Goal: Task Accomplishment & Management: Use online tool/utility

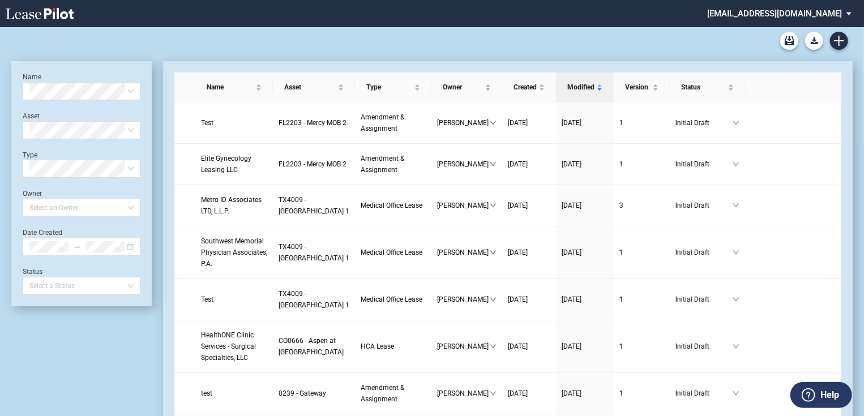
click at [823, 18] on md-select "jlarce@healthpeak.com Admin Area Settings Sign Out" at bounding box center [783, 12] width 155 height 25
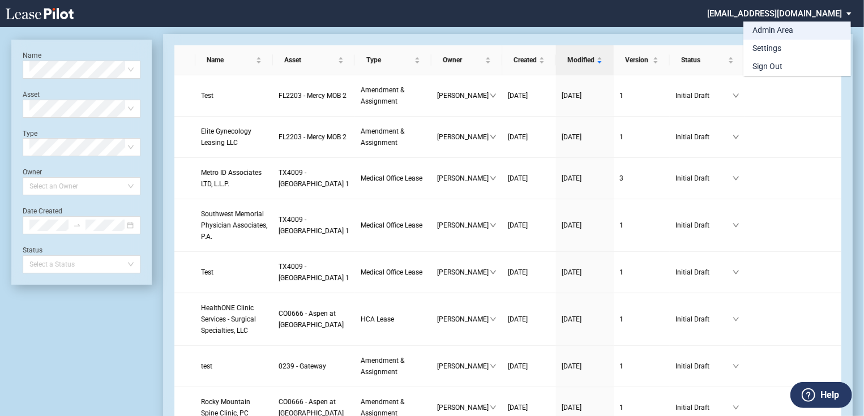
click at [787, 34] on div "Admin Area" at bounding box center [773, 30] width 41 height 11
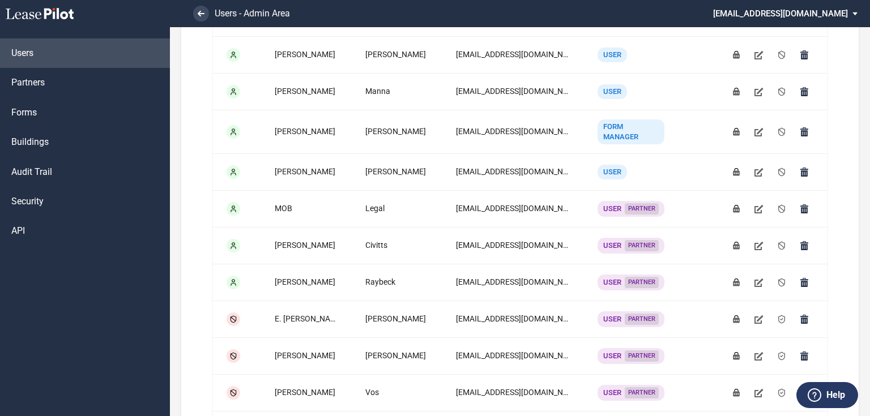
scroll to position [225, 0]
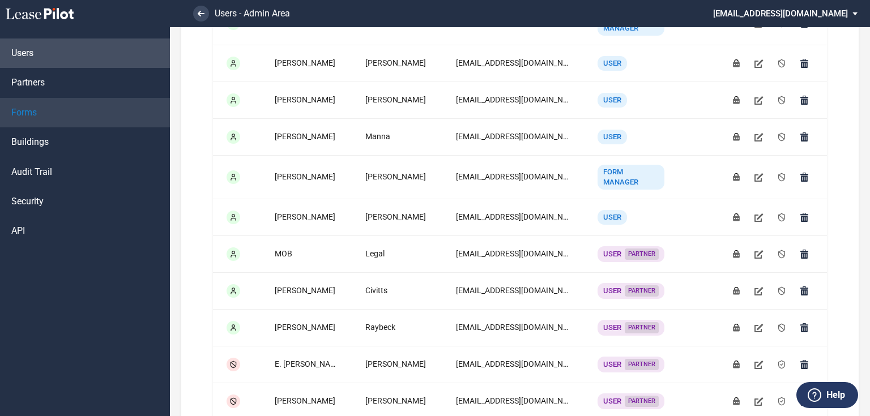
click at [56, 107] on link "Forms" at bounding box center [85, 112] width 170 height 29
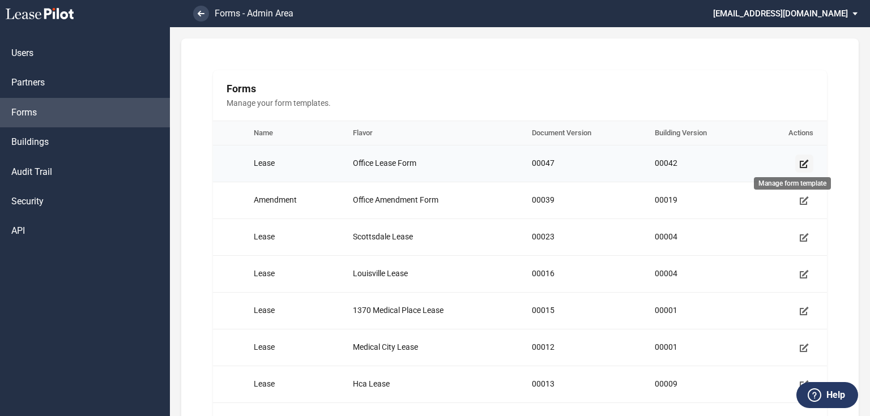
click at [800, 163] on use "Manage form template" at bounding box center [804, 164] width 9 height 8
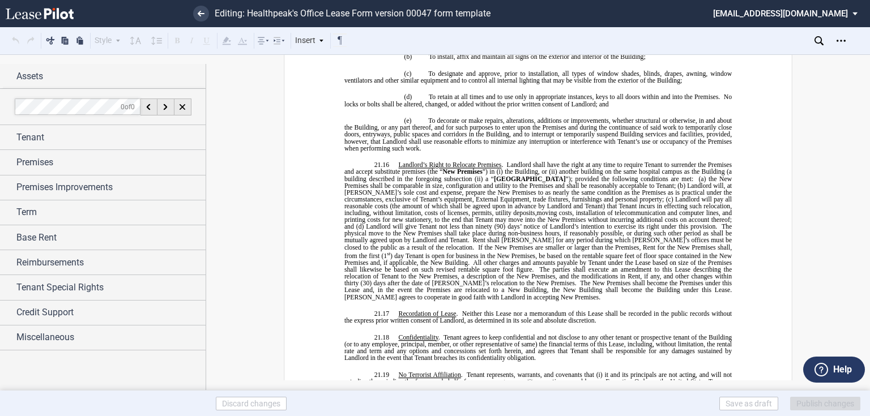
scroll to position [8247, 0]
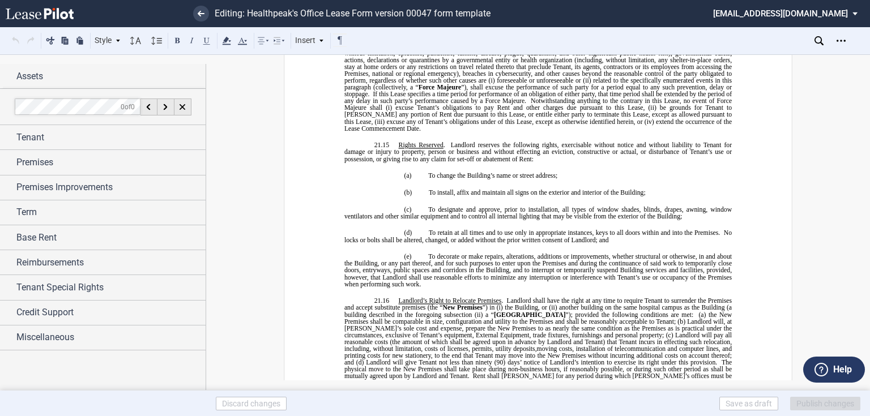
drag, startPoint x: 420, startPoint y: 251, endPoint x: 346, endPoint y: 187, distance: 97.6
drag, startPoint x: 415, startPoint y: 173, endPoint x: 340, endPoint y: 142, distance: 81.0
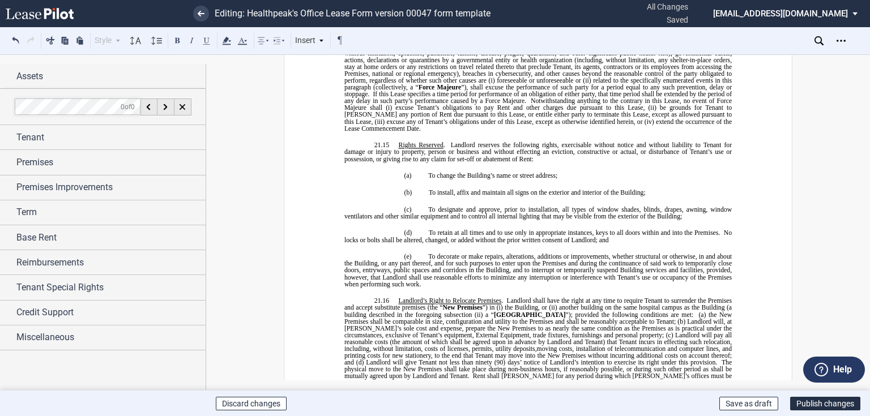
drag, startPoint x: 378, startPoint y: 140, endPoint x: 349, endPoint y: 143, distance: 29.0
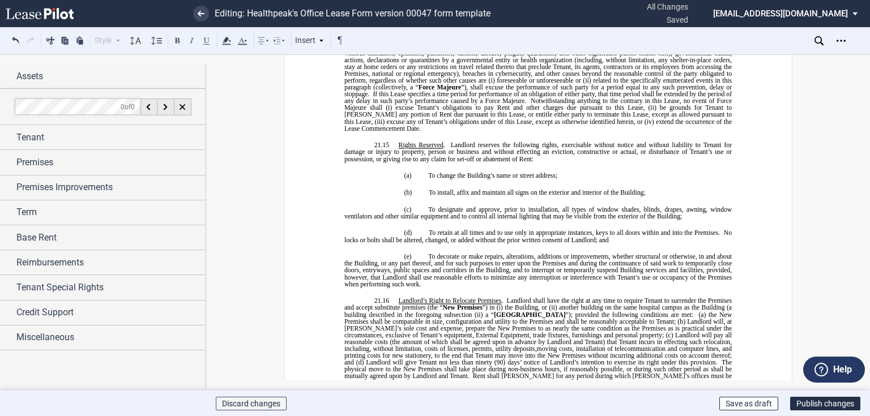
click at [254, 400] on button "Discard changes" at bounding box center [251, 404] width 71 height 14
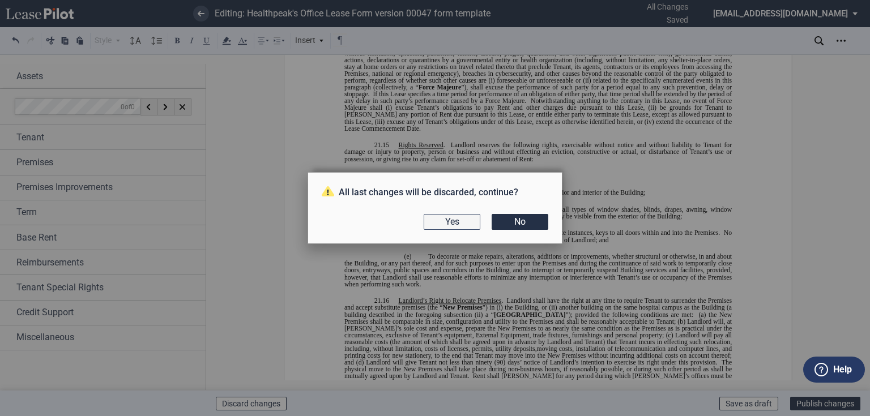
click at [460, 220] on button "Yes" at bounding box center [452, 222] width 57 height 16
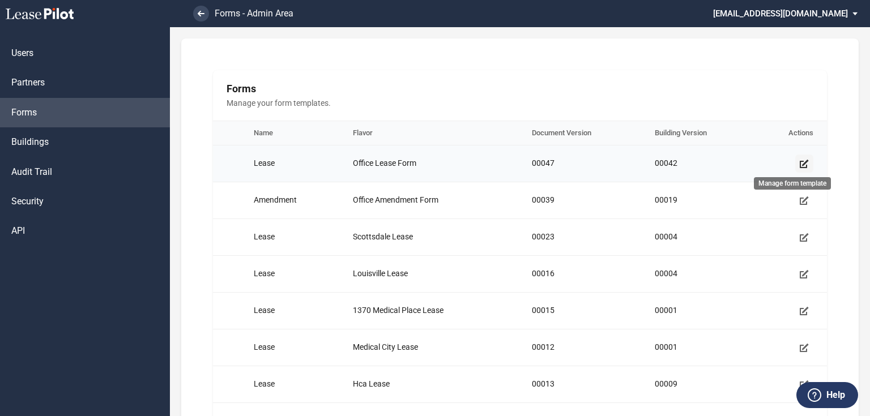
click at [800, 165] on use "Manage form template" at bounding box center [804, 164] width 9 height 8
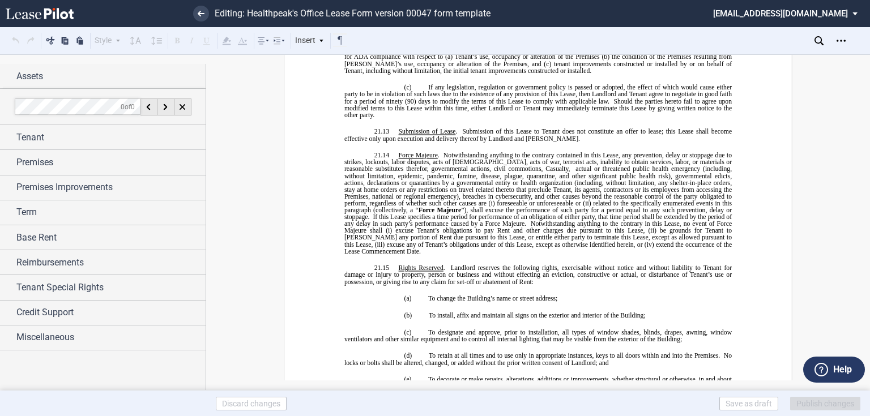
scroll to position [8305, 0]
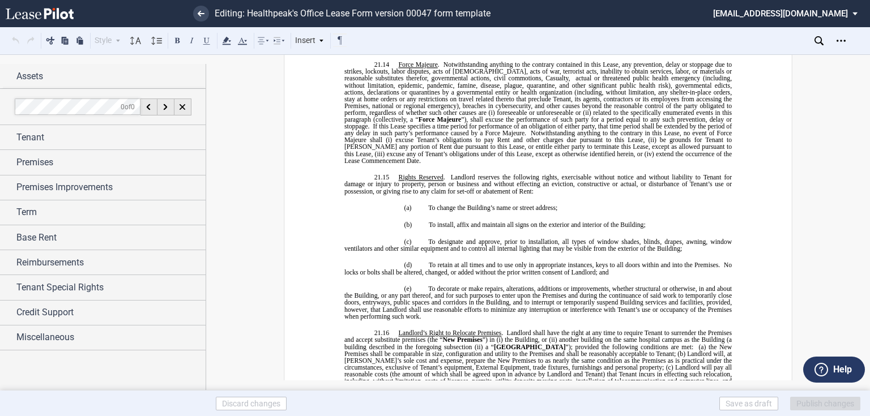
drag, startPoint x: 426, startPoint y: 283, endPoint x: 342, endPoint y: 238, distance: 95.3
drag, startPoint x: 391, startPoint y: 277, endPoint x: 379, endPoint y: 250, distance: 29.2
drag, startPoint x: 359, startPoint y: 237, endPoint x: 413, endPoint y: 280, distance: 69.8
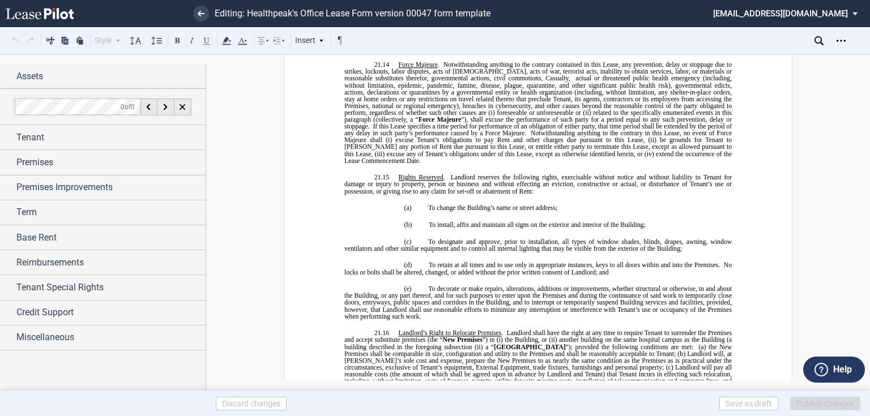
drag, startPoint x: 389, startPoint y: 266, endPoint x: 411, endPoint y: 281, distance: 27.3
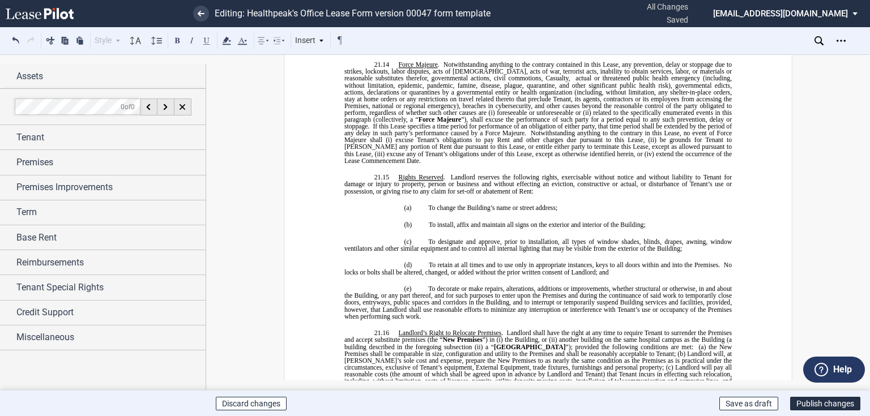
drag, startPoint x: 403, startPoint y: 278, endPoint x: 353, endPoint y: 272, distance: 50.2
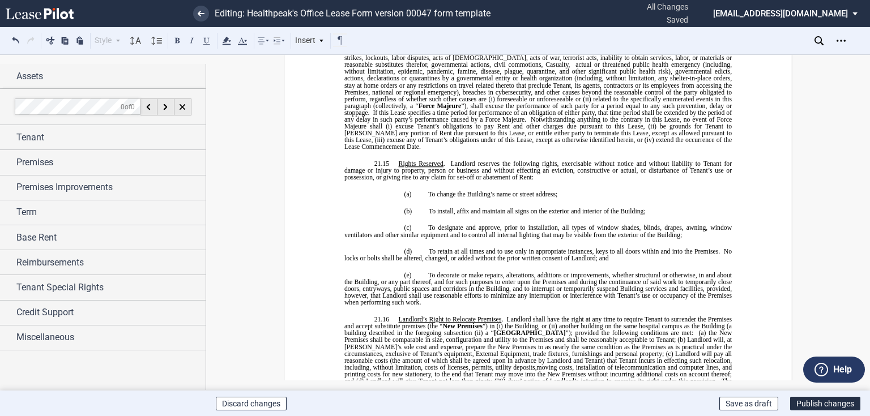
drag, startPoint x: 342, startPoint y: 249, endPoint x: 415, endPoint y: 263, distance: 73.8
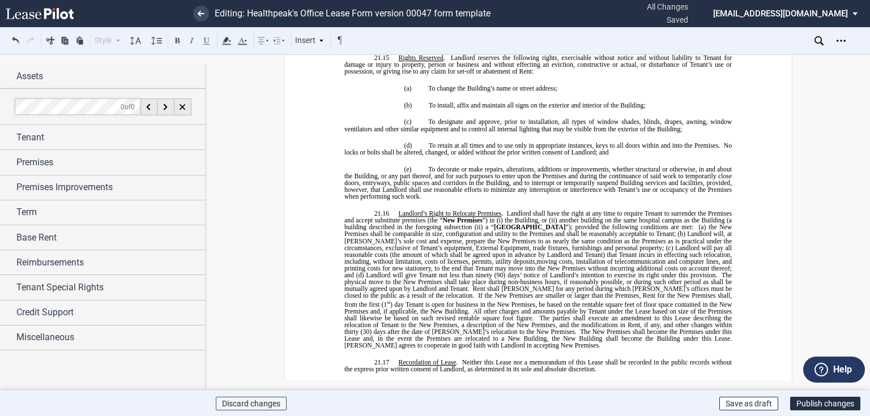
click at [254, 403] on button "Discard changes" at bounding box center [251, 404] width 71 height 14
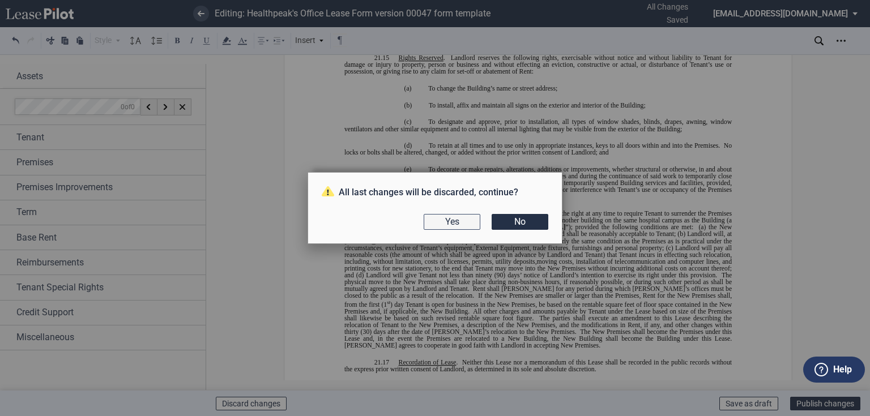
drag, startPoint x: 524, startPoint y: 223, endPoint x: 471, endPoint y: 214, distance: 54.1
click at [471, 214] on div "Yes No" at bounding box center [435, 222] width 227 height 16
click at [471, 214] on button "Yes" at bounding box center [452, 222] width 57 height 16
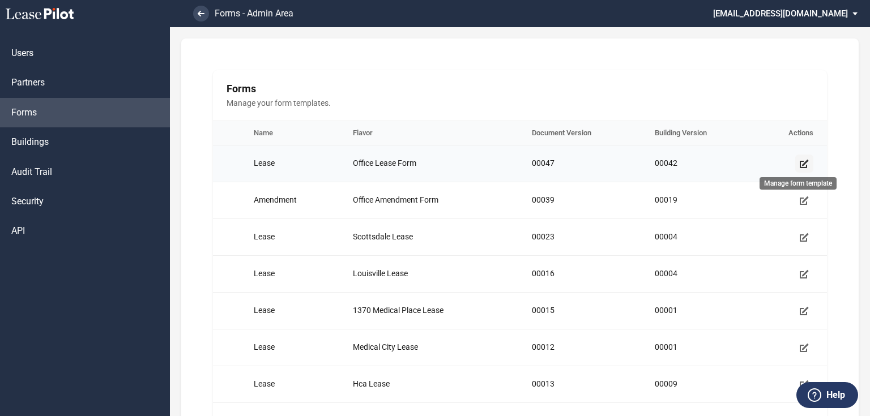
click at [801, 163] on icon "Manage form template" at bounding box center [804, 163] width 9 height 9
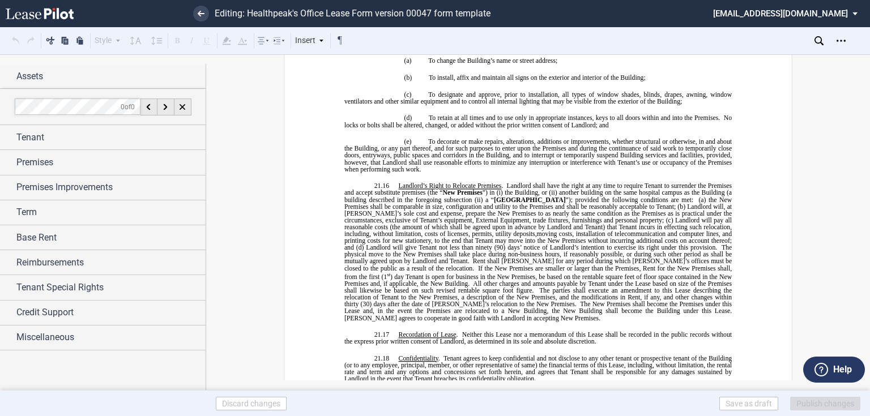
scroll to position [8385, 0]
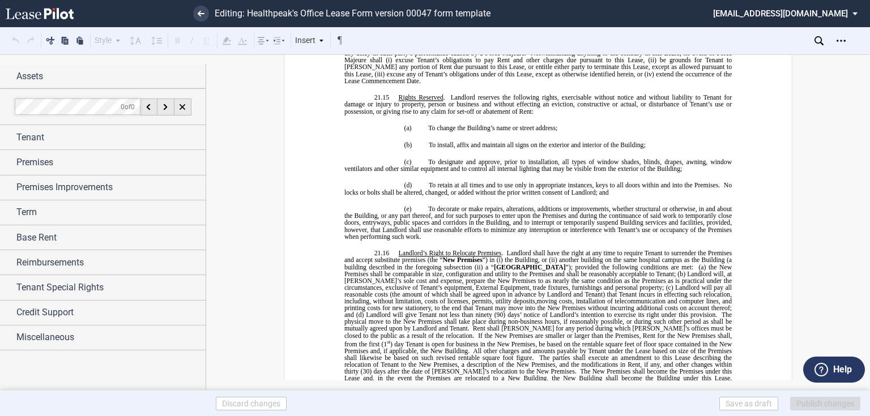
drag, startPoint x: 343, startPoint y: 156, endPoint x: 426, endPoint y: 157, distance: 83.8
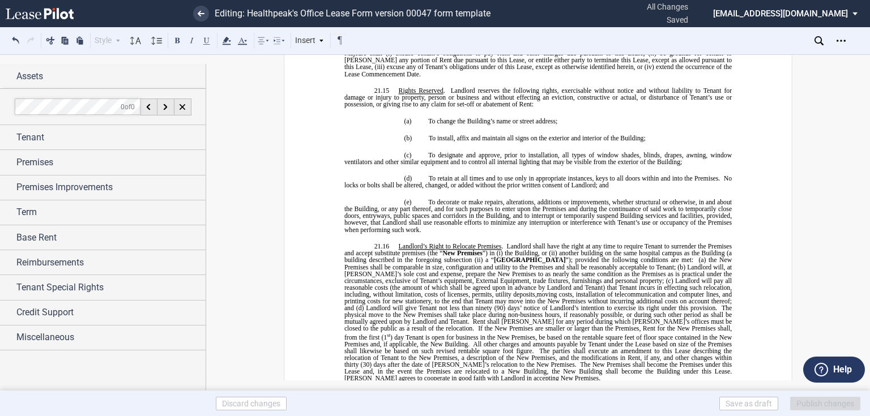
drag, startPoint x: 356, startPoint y: 163, endPoint x: 411, endPoint y: 192, distance: 62.1
drag, startPoint x: 385, startPoint y: 179, endPoint x: 351, endPoint y: 170, distance: 35.0
drag, startPoint x: 340, startPoint y: 168, endPoint x: 426, endPoint y: 198, distance: 91.2
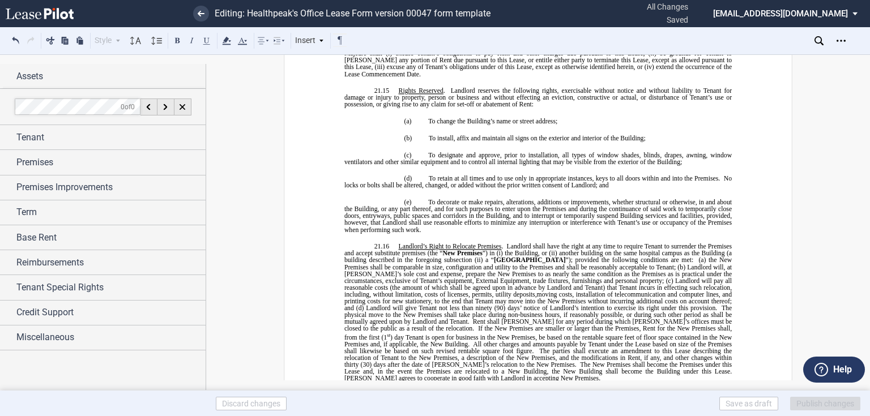
drag, startPoint x: 366, startPoint y: 180, endPoint x: 346, endPoint y: 153, distance: 33.1
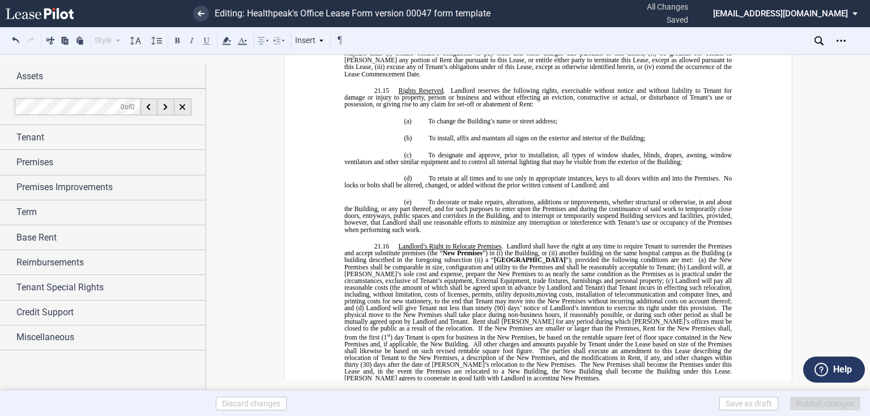
drag, startPoint x: 344, startPoint y: 150, endPoint x: 523, endPoint y: 151, distance: 179.0
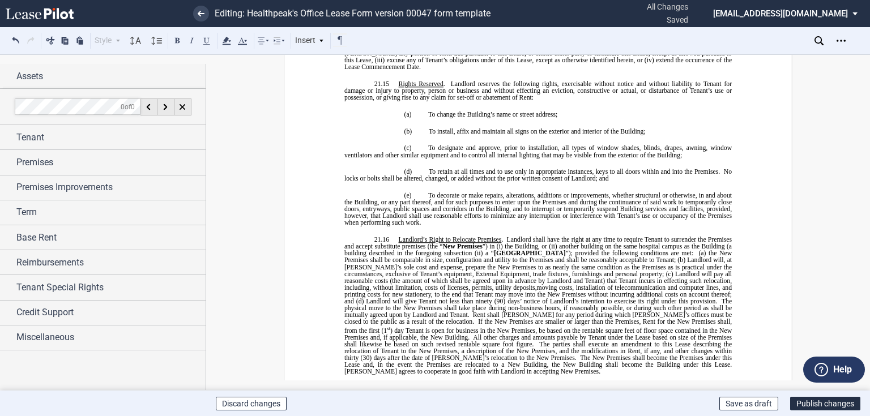
drag, startPoint x: 340, startPoint y: 160, endPoint x: 378, endPoint y: 186, distance: 45.6
drag, startPoint x: 367, startPoint y: 181, endPoint x: 340, endPoint y: 177, distance: 27.0
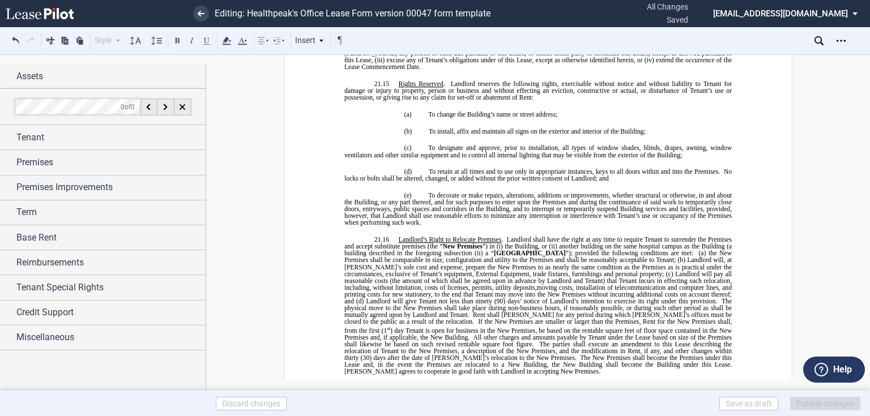
drag, startPoint x: 342, startPoint y: 162, endPoint x: 412, endPoint y: 183, distance: 73.8
drag, startPoint x: 387, startPoint y: 167, endPoint x: 383, endPoint y: 230, distance: 63.0
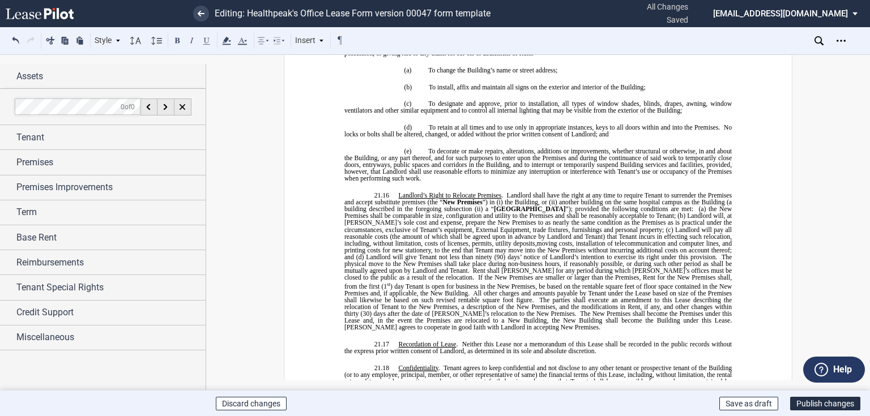
click at [749, 405] on button "Save as draft" at bounding box center [748, 404] width 59 height 14
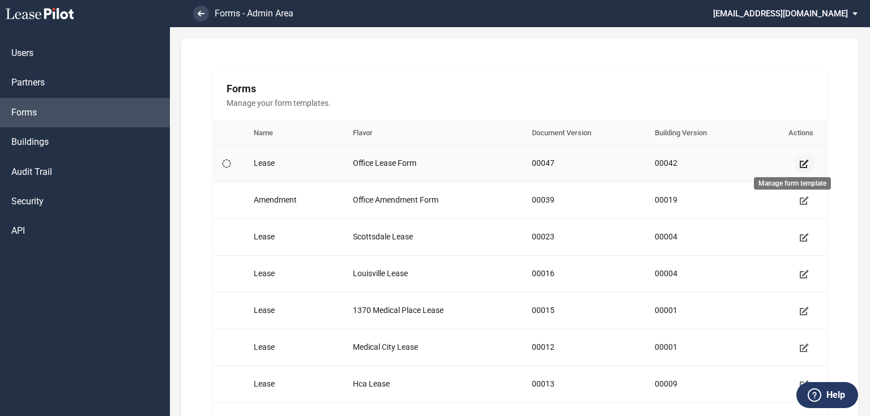
click at [800, 165] on use "Manage form template" at bounding box center [804, 164] width 9 height 8
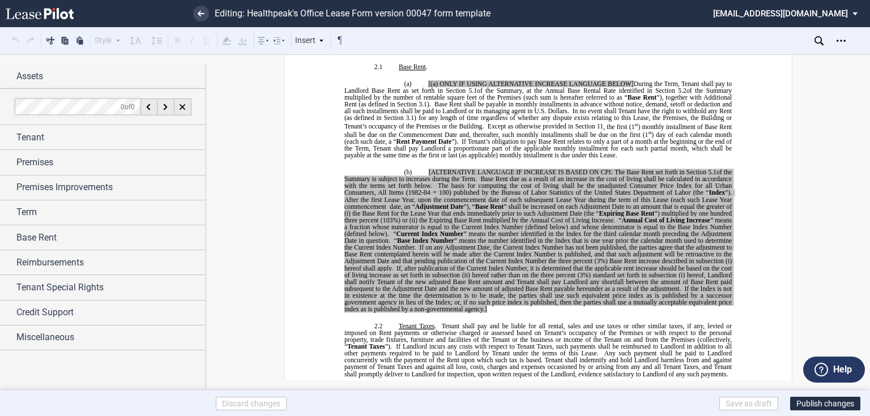
scroll to position [680, 0]
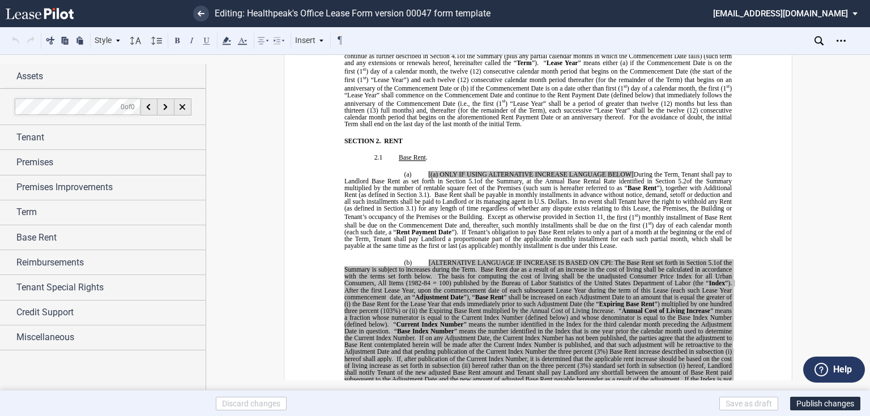
drag, startPoint x: 394, startPoint y: 139, endPoint x: 711, endPoint y: 143, distance: 316.6
click at [711, 53] on span "of the Summary, unless [PERSON_NAME] otherwise notifies Tenant in writing due t…" at bounding box center [538, 42] width 389 height 20
click at [410, 53] on span "The Commencement Date specified in such writing shall be binding on Landlord an…" at bounding box center [488, 49] width 254 height 7
click at [412, 53] on span "of the Summary, unless Landlord otherwise notifies Tenant in writing due to cha…" at bounding box center [538, 42] width 389 height 20
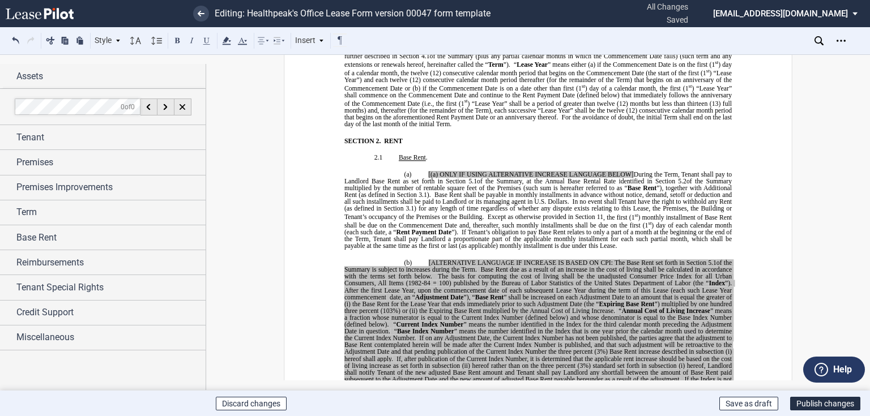
drag, startPoint x: 419, startPoint y: 142, endPoint x: 457, endPoint y: 142, distance: 38.5
click at [457, 46] on span "of the Summary, unless otherwise notifies Tenant in writing due to changes in T…" at bounding box center [538, 39] width 389 height 14
click at [425, 46] on span "of the Summary, unless otherwise notifies Tenant in writing due to changes in T…" at bounding box center [538, 39] width 389 height 14
click at [416, 46] on span "of the Summary, unless otherwise notifies Tenant in writing due to changes in T…" at bounding box center [538, 39] width 389 height 14
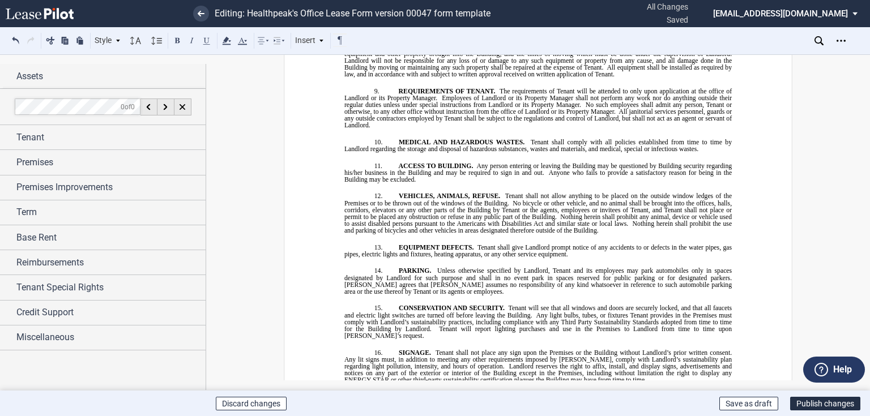
scroll to position [10195, 0]
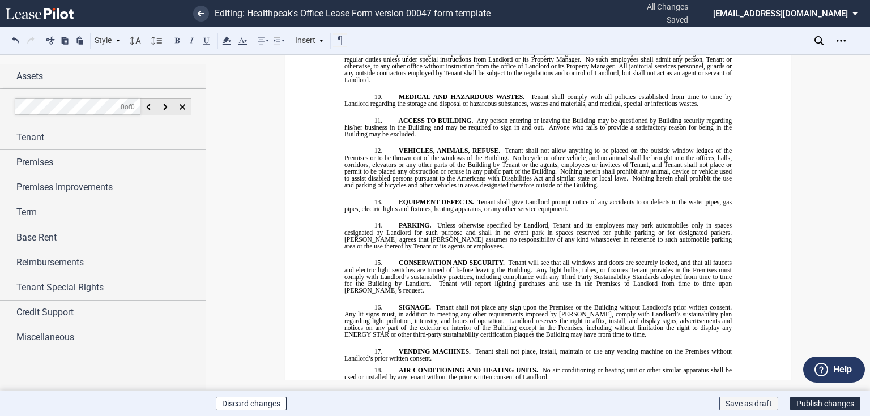
click at [741, 403] on button "Save as draft" at bounding box center [748, 404] width 59 height 14
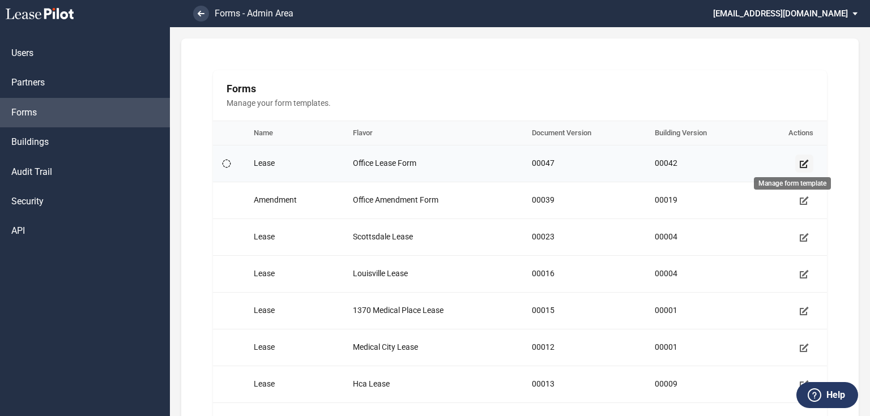
click at [800, 164] on use "Manage form template" at bounding box center [804, 164] width 9 height 8
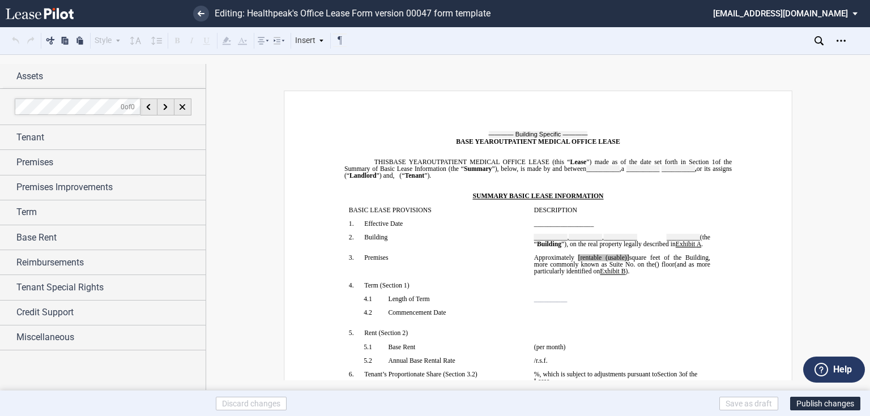
click at [827, 403] on button "Publish changes" at bounding box center [825, 404] width 70 height 14
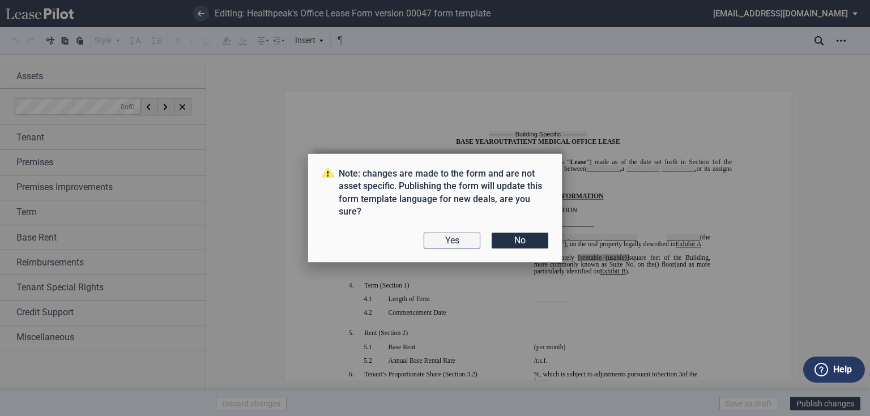
click at [467, 234] on button "Yes" at bounding box center [452, 241] width 57 height 16
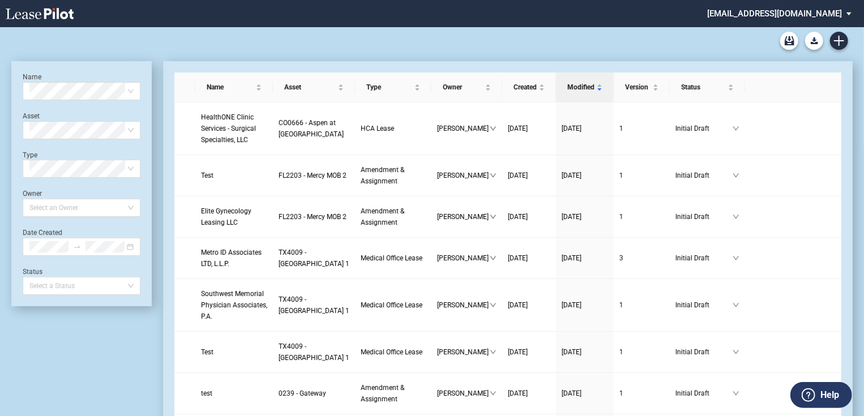
click at [836, 11] on md-select "[EMAIL_ADDRESS][DOMAIN_NAME] Admin Area Settings Sign Out" at bounding box center [783, 12] width 155 height 25
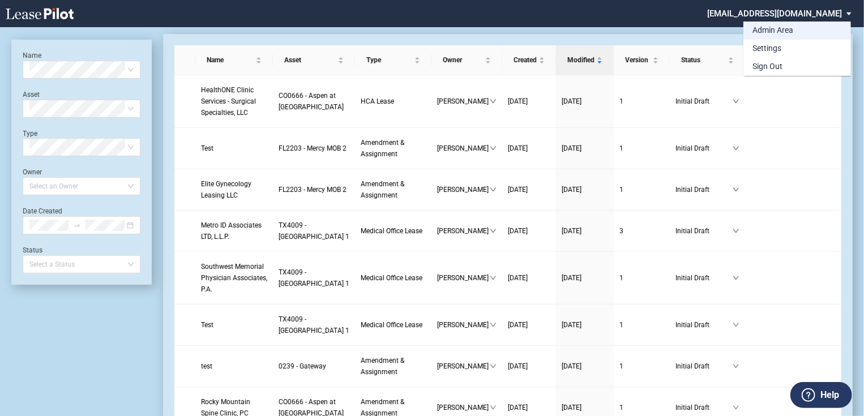
click at [795, 27] on md-option "Admin Area" at bounding box center [798, 31] width 108 height 18
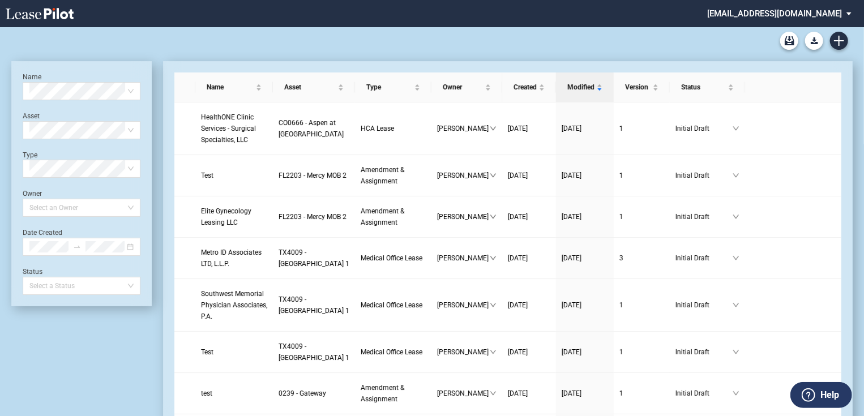
scroll to position [27, 0]
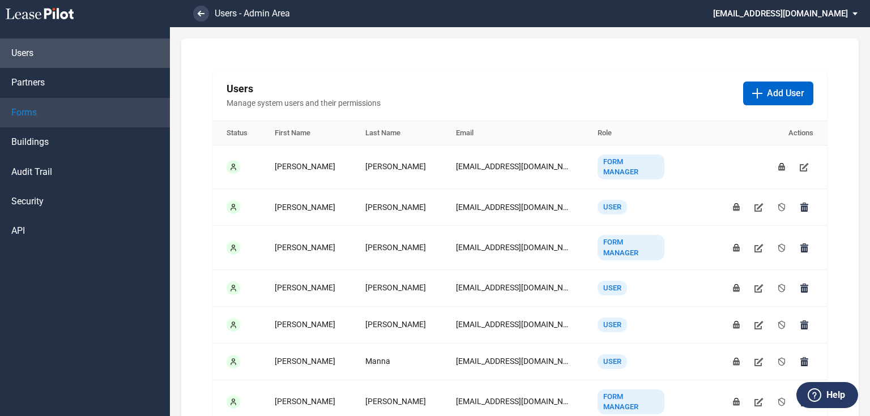
click at [41, 116] on link "Forms" at bounding box center [85, 112] width 170 height 29
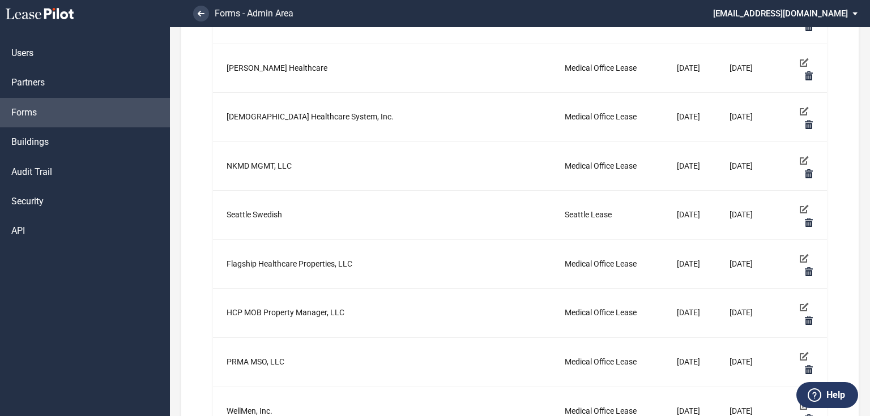
scroll to position [861, 0]
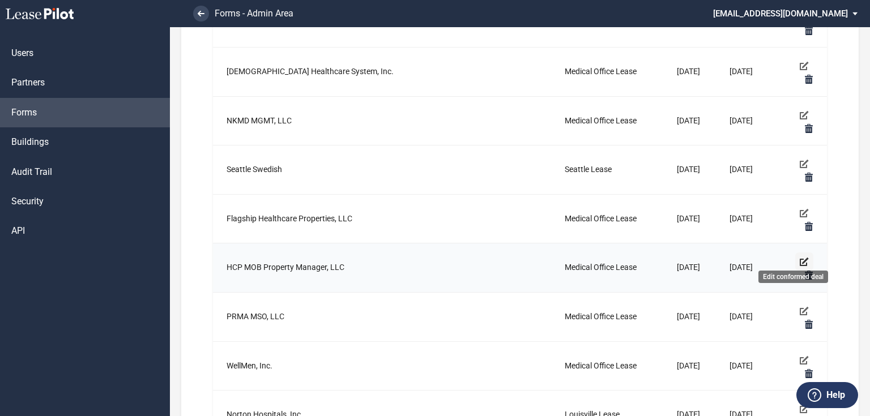
click at [800, 257] on icon "Edit conformed deal" at bounding box center [804, 261] width 9 height 9
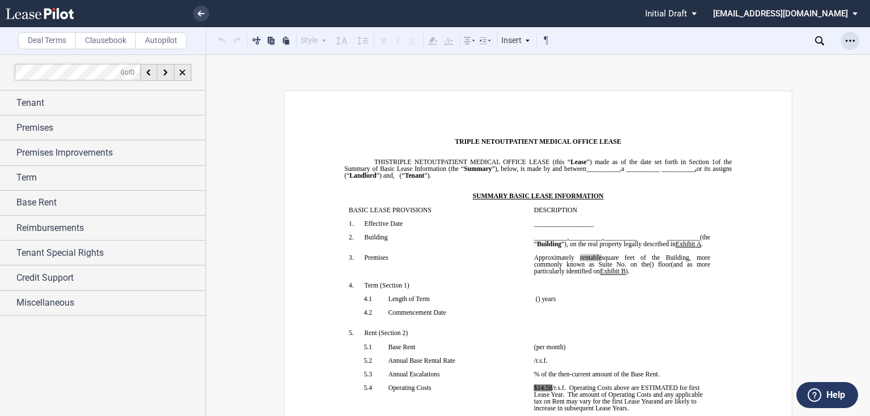
click at [848, 41] on icon "Open Lease options menu" at bounding box center [850, 40] width 9 height 9
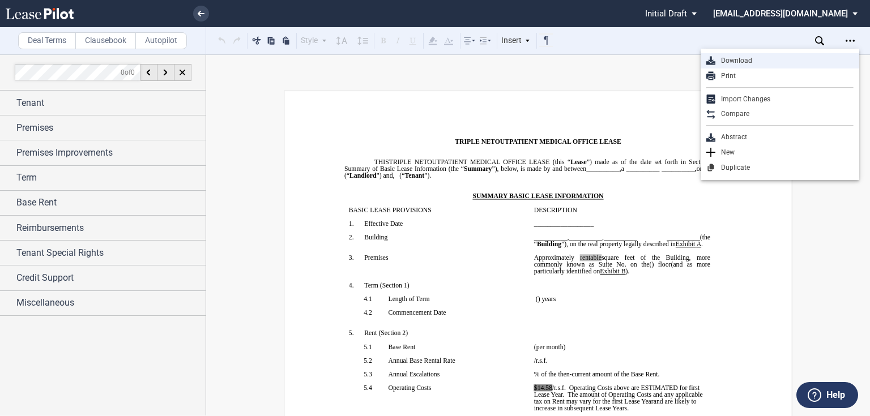
click at [752, 58] on div "Download" at bounding box center [784, 61] width 138 height 10
